Goal: Task Accomplishment & Management: Use online tool/utility

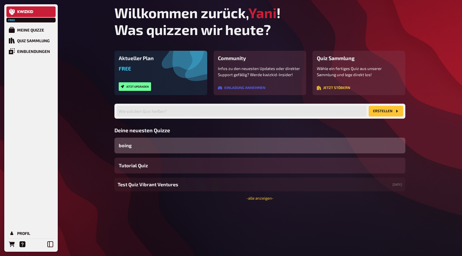
click at [174, 146] on div "boing" at bounding box center [259, 146] width 291 height 16
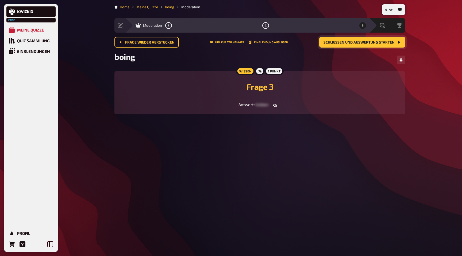
click at [361, 39] on button "Schließen und Auswertung starten" at bounding box center [362, 42] width 86 height 11
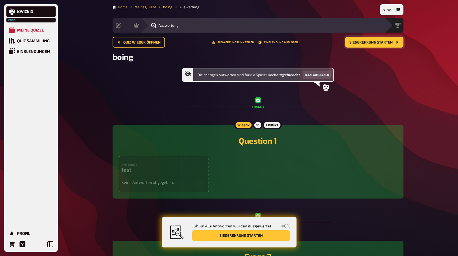
click at [362, 42] on span "Siegerehrung starten" at bounding box center [370, 43] width 43 height 4
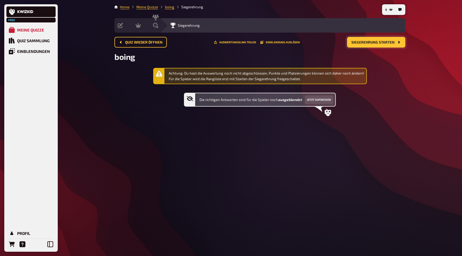
click at [366, 43] on span "Siegerehrung starten" at bounding box center [372, 43] width 43 height 4
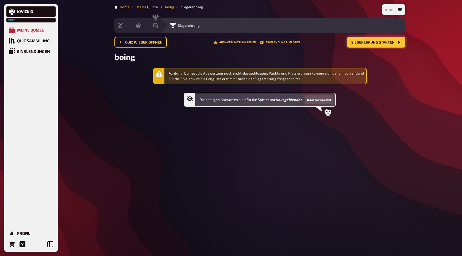
click at [390, 9] on icon "button" at bounding box center [390, 10] width 3 height 2
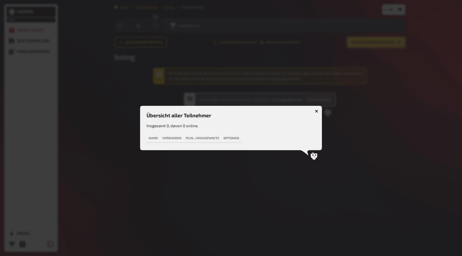
click at [372, 109] on div at bounding box center [231, 128] width 462 height 256
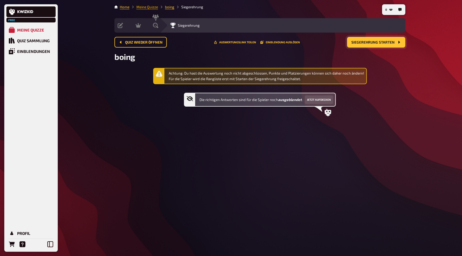
click at [146, 6] on link "Meine Quizze" at bounding box center [147, 7] width 22 height 4
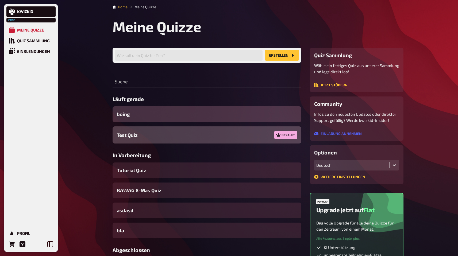
click at [165, 132] on div "Test Quiz Bezahlt" at bounding box center [207, 134] width 189 height 17
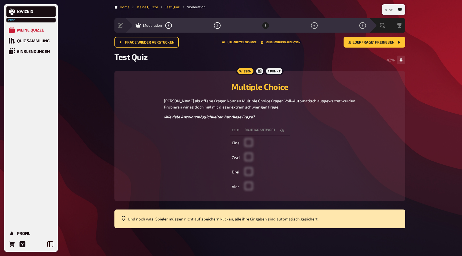
click at [388, 11] on button "0" at bounding box center [388, 9] width 11 height 9
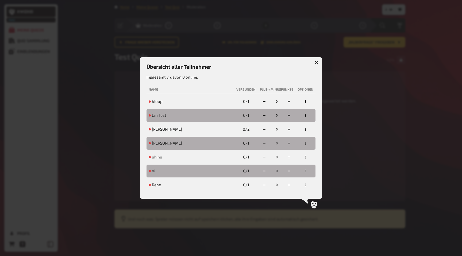
click at [384, 75] on div at bounding box center [231, 128] width 462 height 256
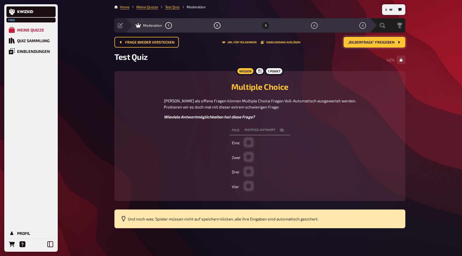
click at [380, 41] on span "„Bilderfrage“ freigeben" at bounding box center [371, 43] width 47 height 4
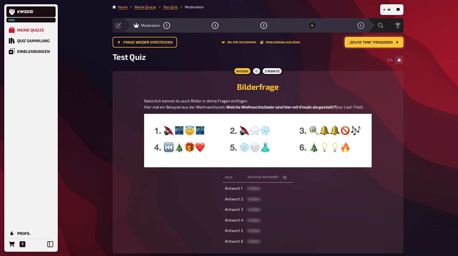
click at [381, 47] on button "„Selfie Time“ freigeben" at bounding box center [374, 42] width 59 height 11
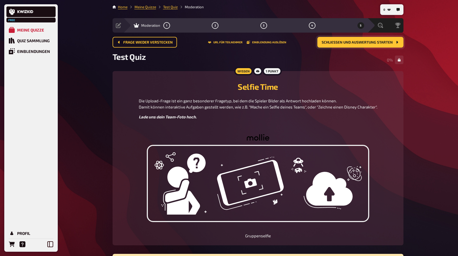
click at [380, 45] on button "Schließen und Auswertung starten" at bounding box center [360, 42] width 86 height 11
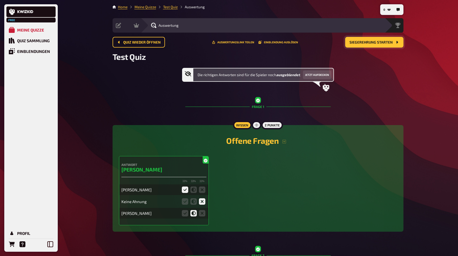
click at [380, 45] on button "Siegerehrung starten" at bounding box center [374, 42] width 58 height 11
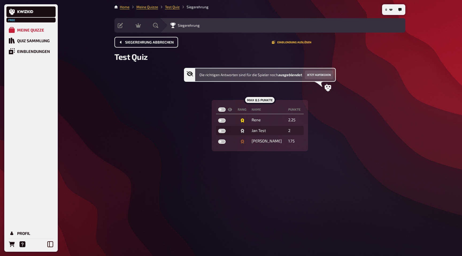
click at [146, 43] on span "Siegerehrung abbrechen" at bounding box center [149, 43] width 49 height 4
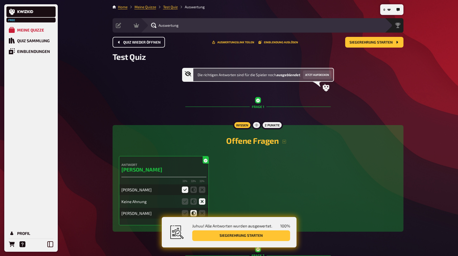
click at [146, 43] on span "Quiz wieder öffnen" at bounding box center [141, 43] width 37 height 4
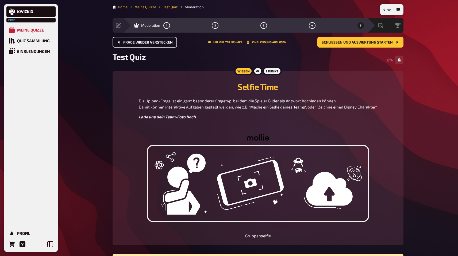
click at [146, 43] on span "Frage wieder verstecken" at bounding box center [147, 43] width 49 height 4
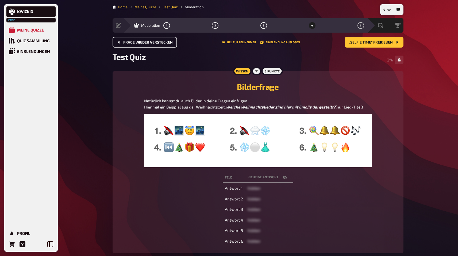
click at [147, 43] on span "Frage wieder verstecken" at bounding box center [147, 43] width 49 height 4
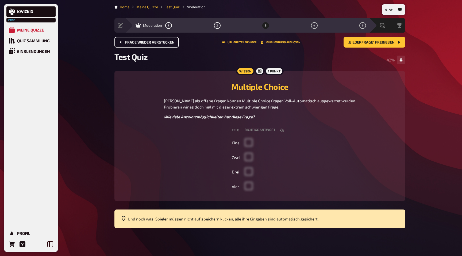
click at [147, 43] on span "Frage wieder verstecken" at bounding box center [149, 43] width 49 height 4
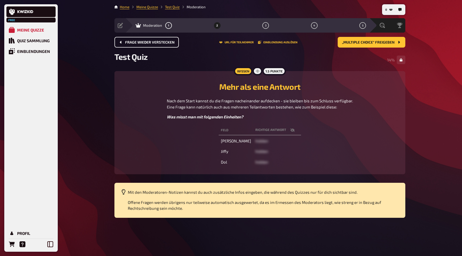
click at [147, 43] on span "Frage wieder verstecken" at bounding box center [149, 43] width 49 height 4
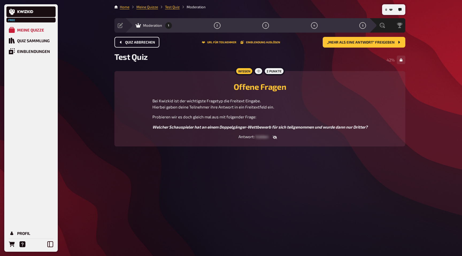
click at [147, 43] on span "Quiz abbrechen" at bounding box center [140, 43] width 30 height 4
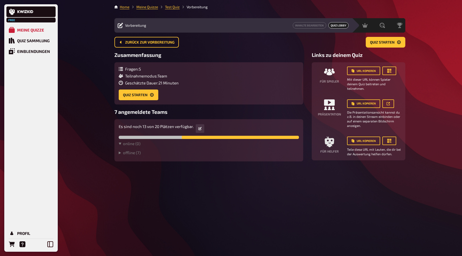
click at [149, 10] on main "Home Meine Quizze Test Quiz Vorbereitung Vorbereitung Inhalte Bearbeiten Quiz L…" at bounding box center [259, 82] width 291 height 157
click at [150, 8] on link "Meine Quizze" at bounding box center [147, 7] width 22 height 4
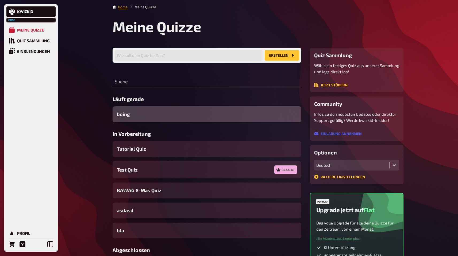
click at [171, 112] on div "boing" at bounding box center [207, 114] width 189 height 16
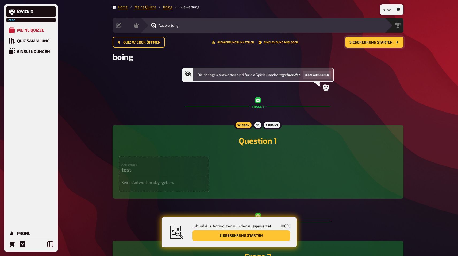
click at [369, 45] on button "Siegerehrung starten" at bounding box center [374, 42] width 58 height 11
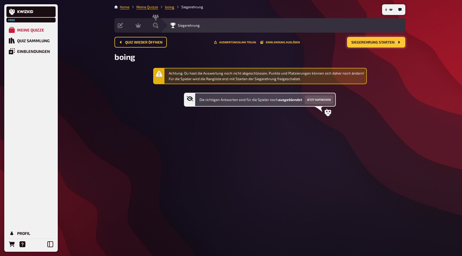
click at [369, 45] on button "Siegerehrung starten" at bounding box center [376, 42] width 58 height 11
click at [370, 45] on button "Siegerehrung starten" at bounding box center [376, 42] width 58 height 11
